Goal: Information Seeking & Learning: Find specific fact

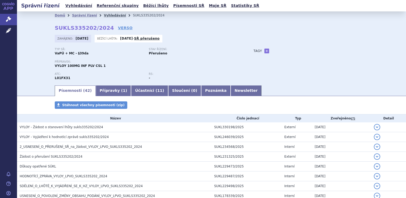
click at [107, 15] on link "Vyhledávání" at bounding box center [115, 16] width 22 height 4
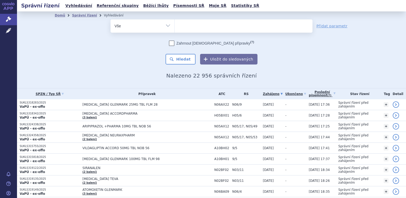
click at [200, 27] on ul at bounding box center [244, 24] width 138 height 11
click at [175, 27] on select at bounding box center [174, 25] width 0 height 13
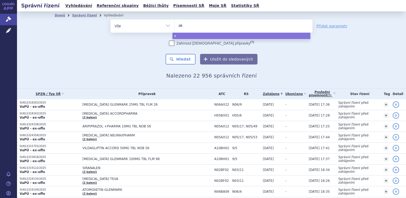
type input "akk"
type input "akke"
type input "akkega"
type input "akkeg"
type input "akke"
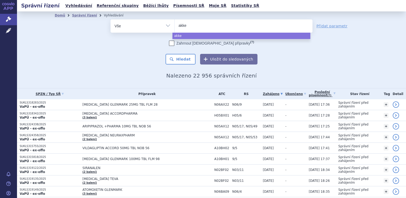
type input "akk"
type input "ak"
type input "akee"
type input "akeeg"
type input "akeega"
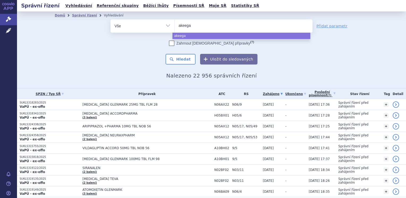
select select "akeega"
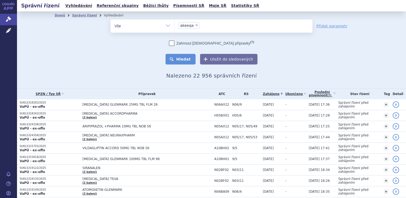
click at [181, 57] on button "Hledat" at bounding box center [181, 59] width 30 height 11
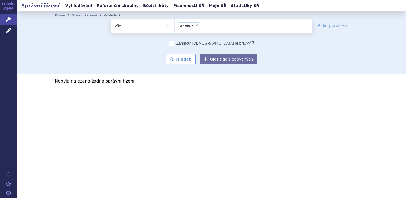
click at [189, 25] on span "akeega" at bounding box center [187, 26] width 14 height 4
click at [175, 25] on select "akeega" at bounding box center [174, 25] width 0 height 13
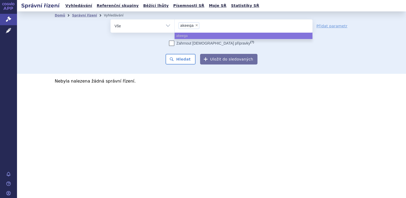
click at [195, 26] on span "×" at bounding box center [196, 25] width 3 height 3
click at [175, 26] on select "akeega" at bounding box center [174, 25] width 0 height 13
select select
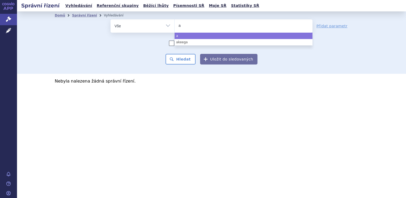
type input "ak"
type input "ake"
type input "akee"
select select "akee"
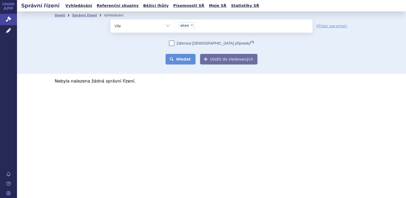
click at [190, 60] on button "Hledat" at bounding box center [181, 59] width 30 height 11
click at [188, 25] on li "× akee" at bounding box center [187, 25] width 16 height 7
click at [175, 25] on select "akee" at bounding box center [174, 25] width 0 height 13
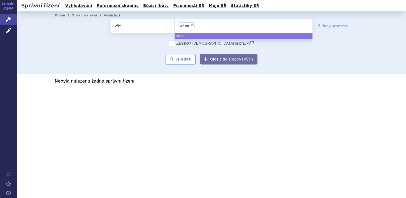
click at [185, 26] on span "akee" at bounding box center [184, 26] width 9 height 4
click at [175, 26] on select "akee" at bounding box center [174, 25] width 0 height 13
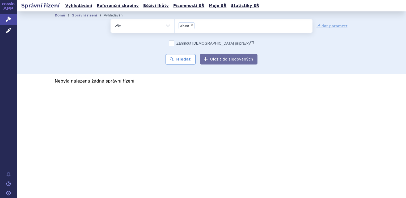
click at [190, 25] on span "×" at bounding box center [191, 25] width 3 height 3
click at [175, 25] on select "akee" at bounding box center [174, 25] width 0 height 13
select select
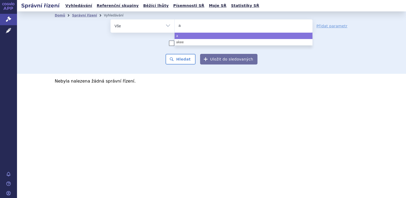
type input "ak"
type input "ake"
type input "akega"
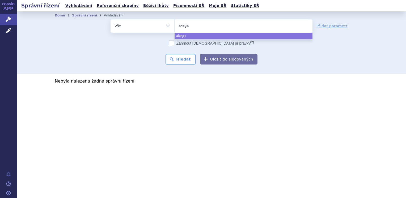
select select "akega"
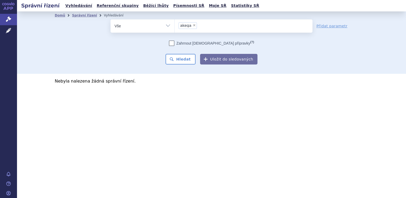
click at [193, 27] on span "×" at bounding box center [194, 25] width 3 height 3
click at [175, 27] on select "akee akega" at bounding box center [174, 25] width 0 height 13
select select
type input "ni"
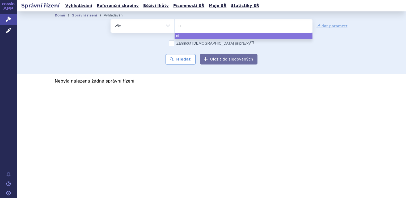
type input "nir"
type input "nira"
type input "nirapa"
type input "nirapar"
type input "nirapari"
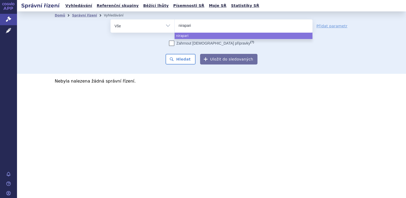
type input "niraparib"
select select "niraparib"
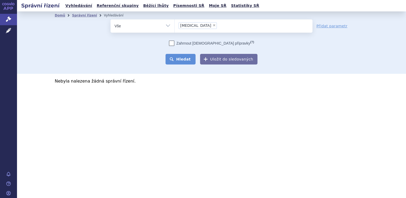
click at [176, 60] on button "Hledat" at bounding box center [181, 59] width 30 height 11
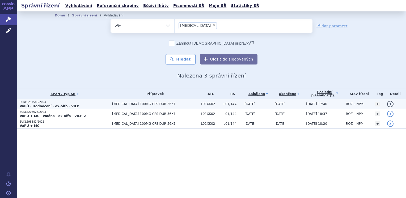
click at [63, 105] on strong "VaPÚ - Hodnocení - ex-offo - VILP" at bounding box center [50, 106] width 60 height 4
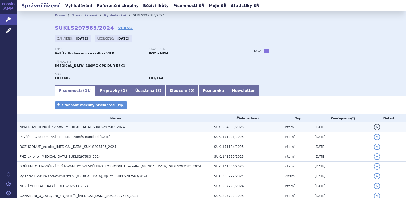
click at [68, 127] on span "NPM_ROZHODNUTÍ_ex-offo_[MEDICAL_DATA]_SUKLS297583_2024" at bounding box center [72, 127] width 105 height 4
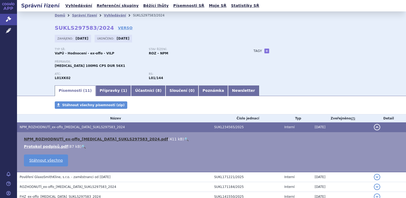
click at [61, 141] on link "NPM_ROZHODNUTÍ_ex-offo_[MEDICAL_DATA]_SUKLS297583_2024.pdf" at bounding box center [96, 139] width 144 height 4
